Goal: Information Seeking & Learning: Learn about a topic

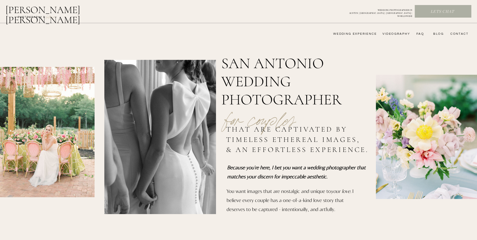
click at [358, 33] on nav "wedding experience" at bounding box center [351, 34] width 50 height 4
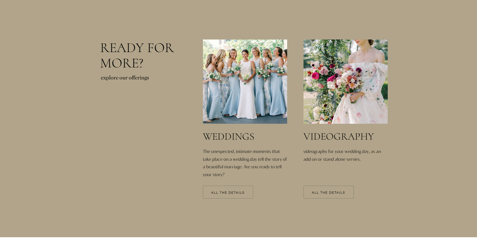
scroll to position [1028, 0]
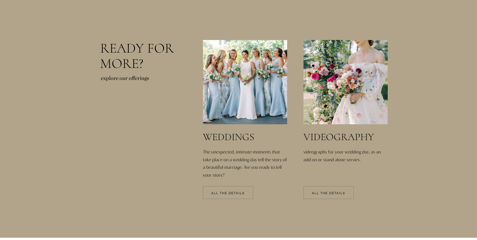
click at [335, 192] on p "All the details" at bounding box center [328, 193] width 50 height 4
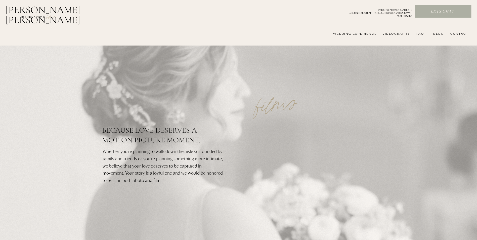
scroll to position [21, 0]
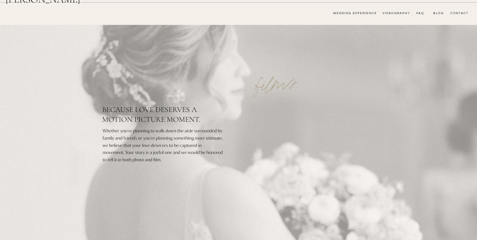
click at [340, 15] on nav "wedding experience" at bounding box center [351, 13] width 50 height 4
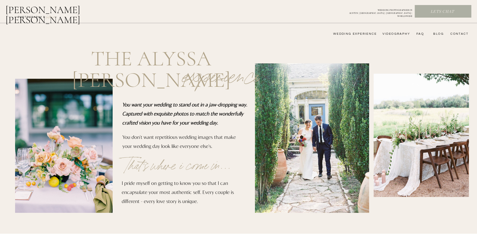
click at [349, 34] on nav "wedding experience" at bounding box center [351, 34] width 50 height 4
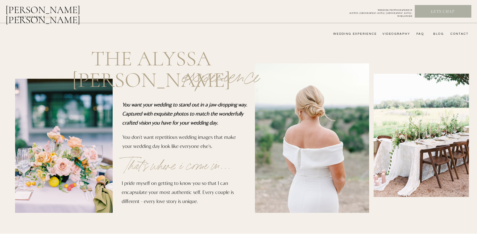
click at [357, 34] on nav "wedding experience" at bounding box center [351, 34] width 50 height 4
click at [346, 34] on nav "wedding experience" at bounding box center [351, 34] width 50 height 4
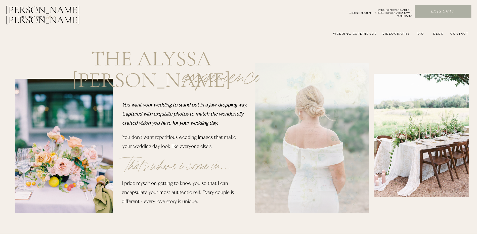
click at [346, 34] on nav "wedding experience" at bounding box center [351, 34] width 50 height 4
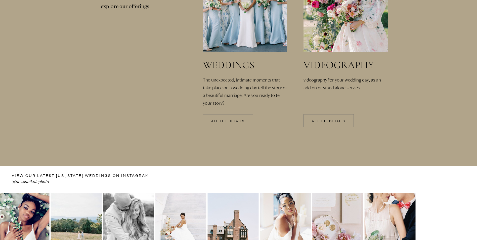
scroll to position [1101, 0]
click at [219, 120] on p "All the details" at bounding box center [228, 121] width 50 height 4
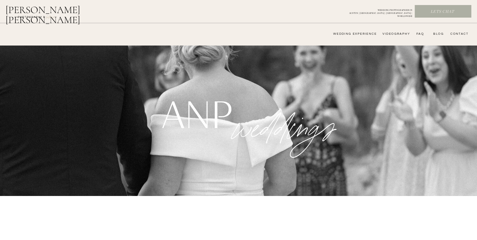
click at [219, 120] on h1 "anp" at bounding box center [196, 112] width 68 height 36
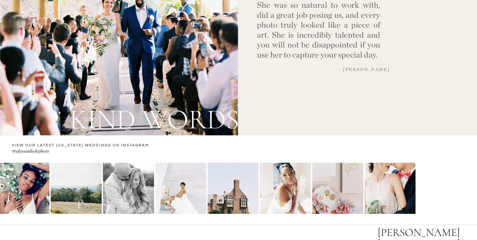
scroll to position [1840, 0]
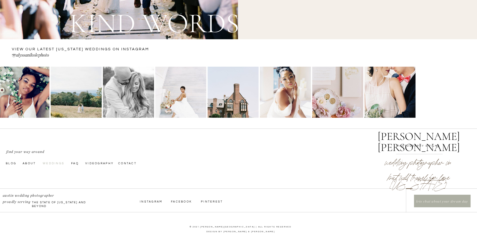
click at [53, 162] on nav "Weddings" at bounding box center [55, 163] width 24 height 4
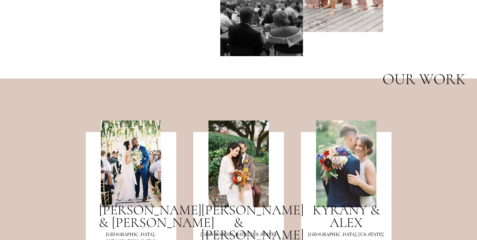
scroll to position [434, 0]
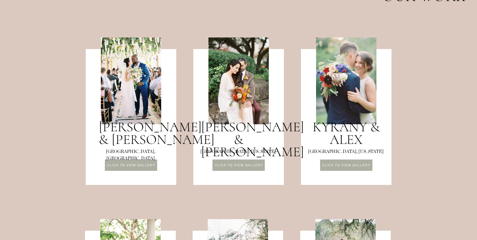
click at [232, 164] on p "CLICK TO VIEW GALLERY" at bounding box center [239, 166] width 52 height 4
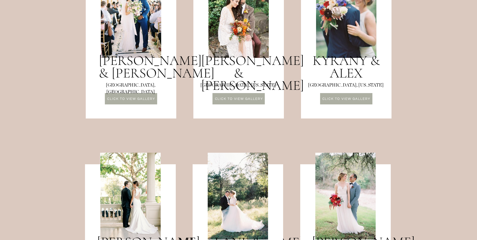
scroll to position [581, 0]
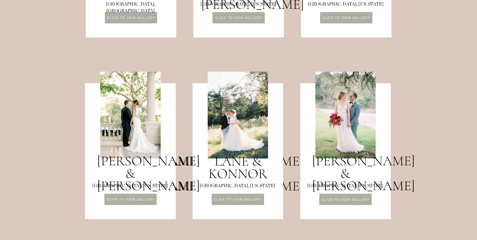
click at [143, 202] on div at bounding box center [130, 198] width 52 height 11
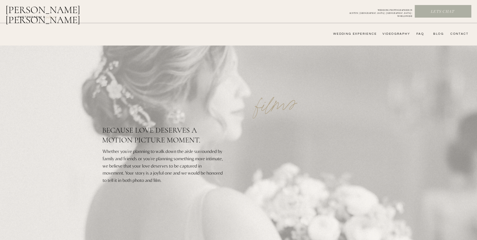
scroll to position [21, 0]
